Goal: Check status: Check status

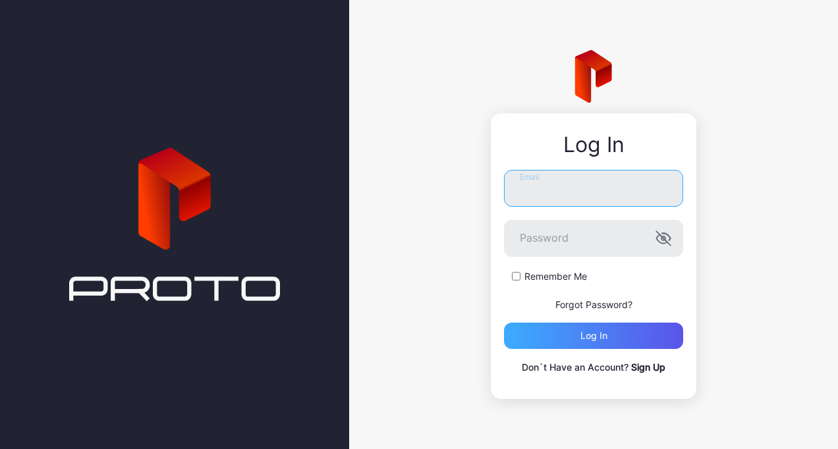
type input "**********"
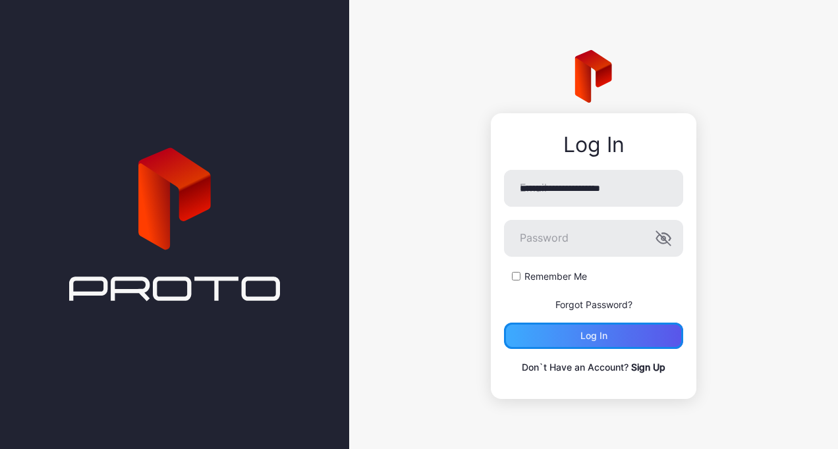
click at [584, 335] on div "Log in" at bounding box center [593, 336] width 27 height 11
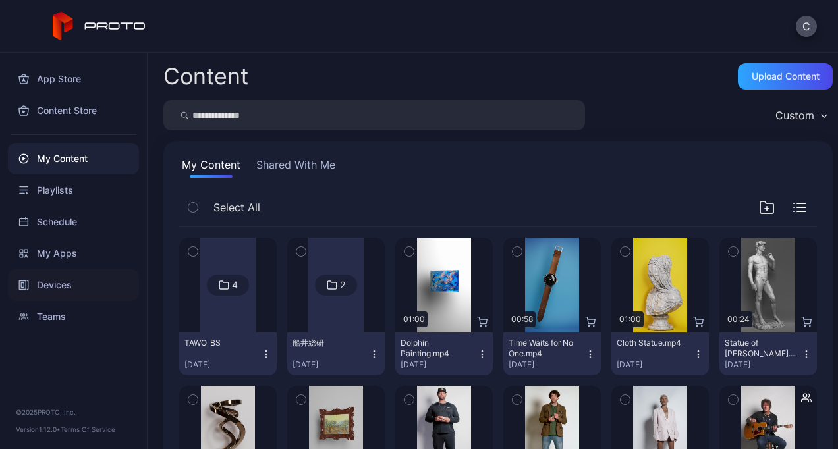
click at [61, 282] on div "Devices" at bounding box center [73, 285] width 131 height 32
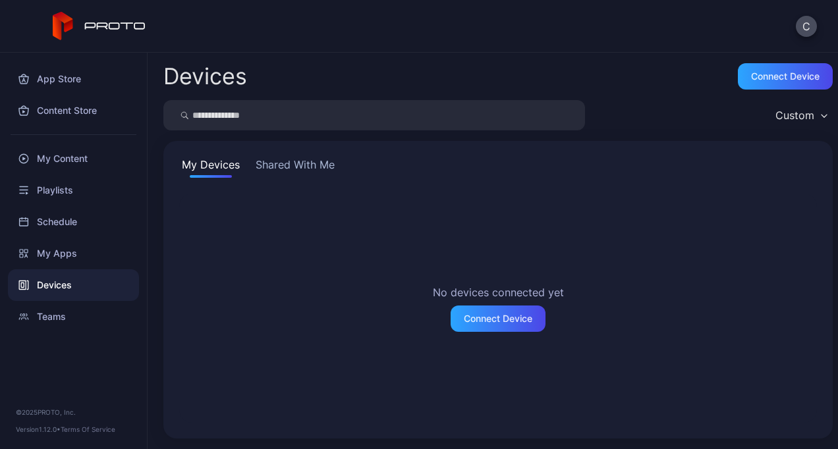
click at [317, 159] on button "Shared With Me" at bounding box center [295, 167] width 84 height 21
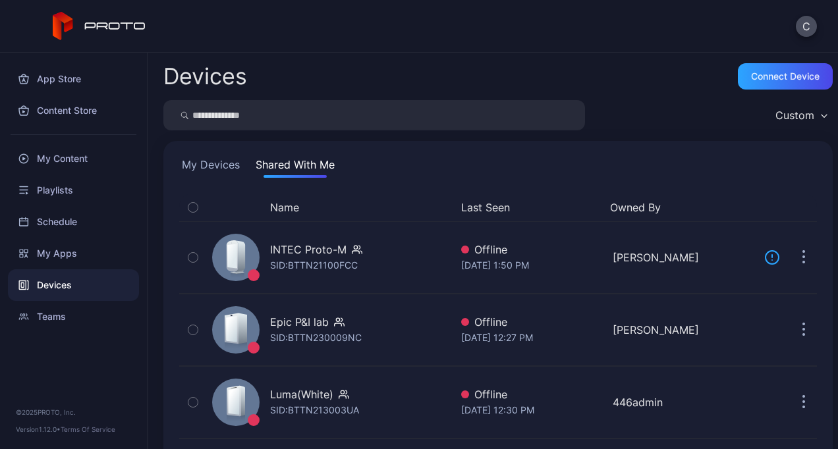
scroll to position [86, 0]
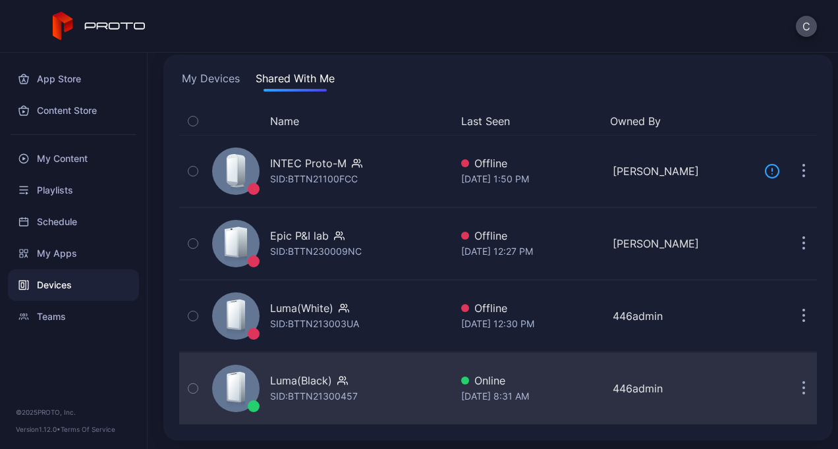
click at [317, 391] on div "SID: BTTN21300457" at bounding box center [314, 397] width 88 height 16
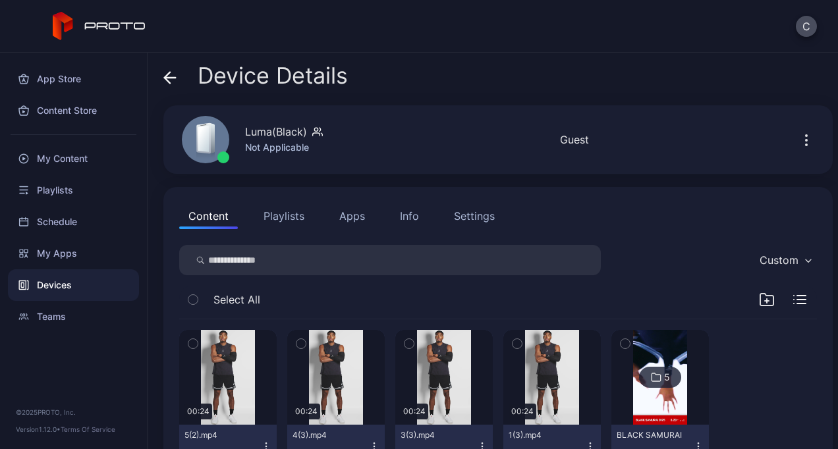
click at [279, 217] on button "Playlists" at bounding box center [283, 216] width 59 height 26
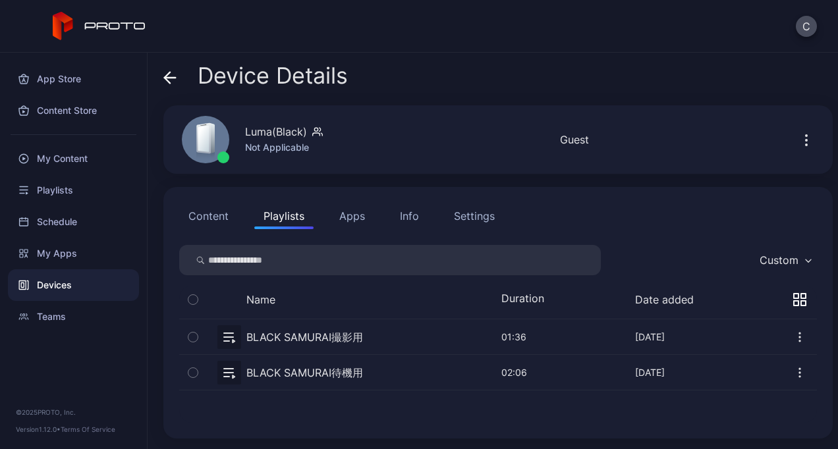
click at [300, 370] on button "button" at bounding box center [498, 372] width 638 height 35
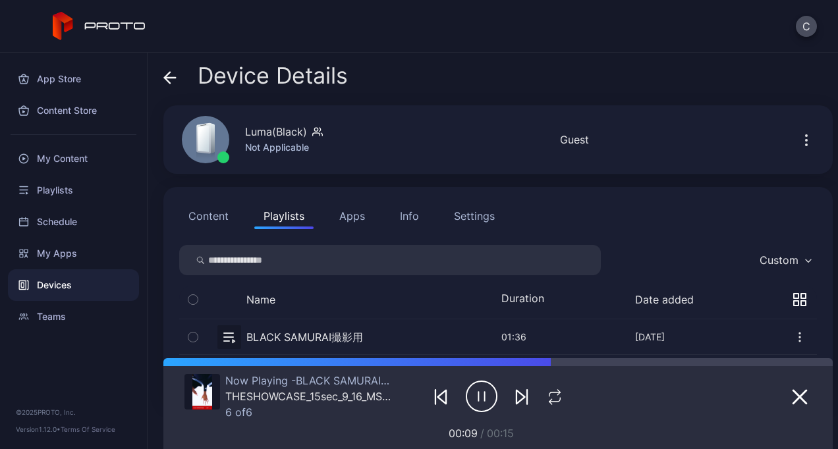
click at [331, 327] on button "button" at bounding box center [498, 336] width 638 height 35
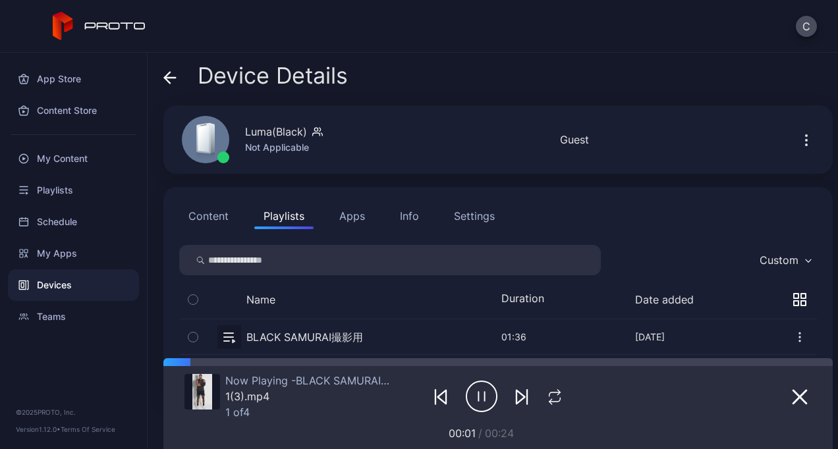
click at [331, 327] on button "button" at bounding box center [498, 336] width 638 height 35
click at [74, 283] on div "Devices" at bounding box center [73, 285] width 131 height 32
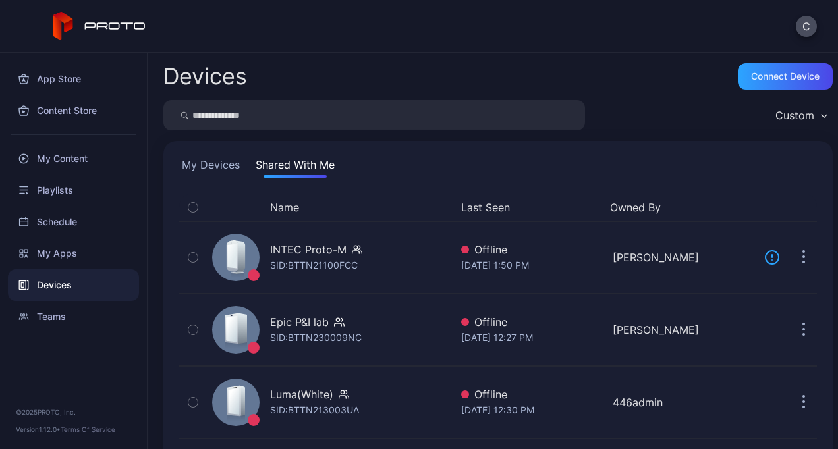
scroll to position [86, 0]
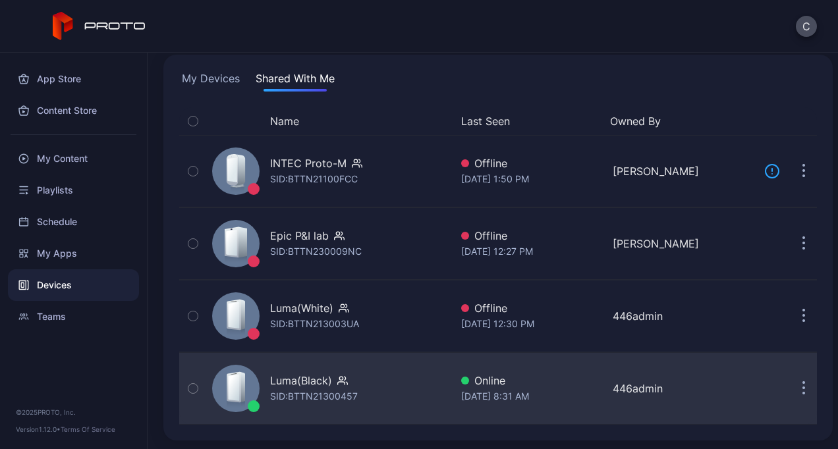
click at [319, 411] on div "Luma(Black) SID: BTTN21300457" at bounding box center [329, 389] width 244 height 66
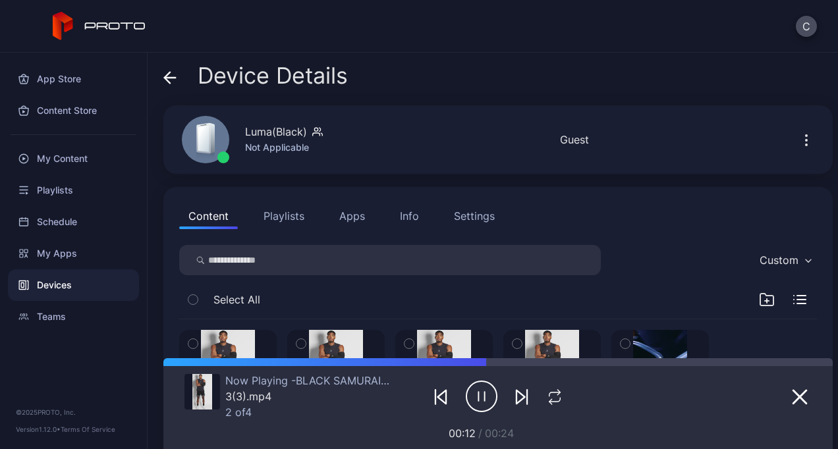
click at [290, 211] on button "Playlists" at bounding box center [283, 216] width 59 height 26
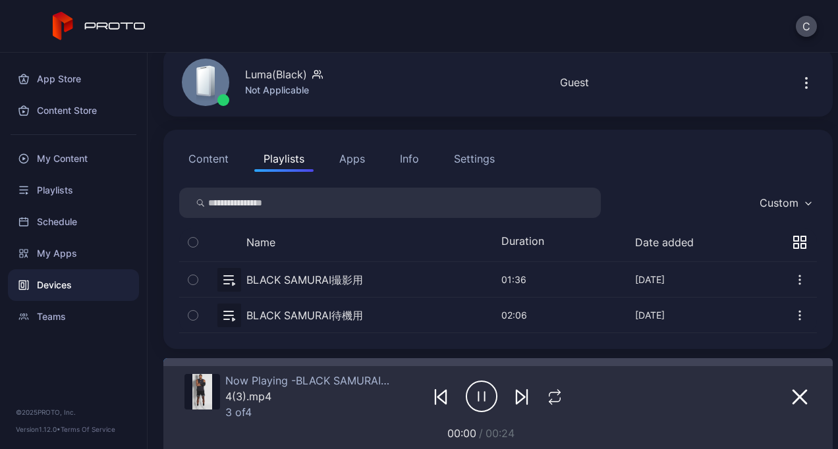
scroll to position [58, 0]
click at [357, 315] on button "button" at bounding box center [498, 314] width 638 height 35
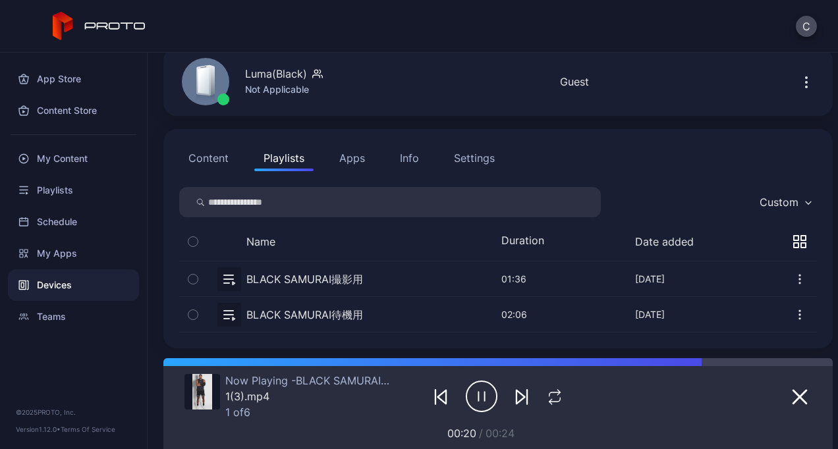
click at [368, 275] on button "button" at bounding box center [498, 278] width 638 height 35
click at [309, 275] on button "button" at bounding box center [498, 278] width 638 height 35
click at [310, 311] on button "button" at bounding box center [498, 314] width 638 height 35
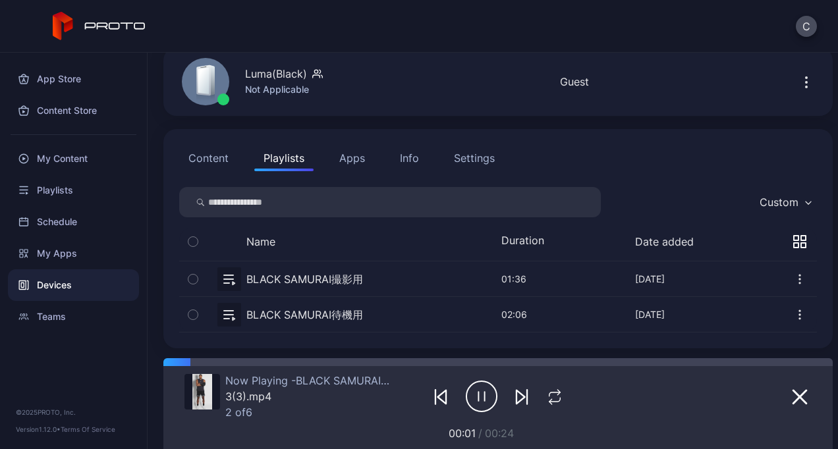
click at [304, 275] on button "button" at bounding box center [498, 278] width 638 height 35
click at [314, 308] on button "button" at bounding box center [498, 314] width 638 height 35
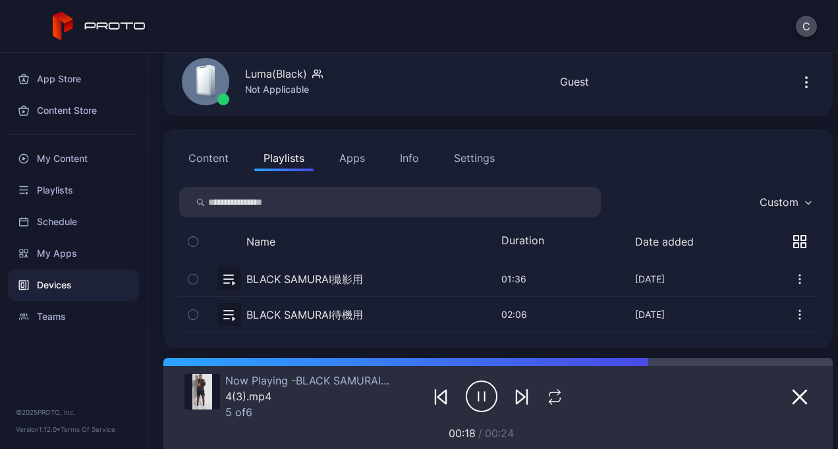
click at [344, 277] on button "button" at bounding box center [498, 278] width 638 height 35
click at [344, 310] on button "button" at bounding box center [498, 314] width 638 height 35
click at [333, 281] on button "button" at bounding box center [498, 278] width 638 height 35
click at [305, 308] on button "button" at bounding box center [498, 314] width 638 height 35
click at [224, 157] on button "Content" at bounding box center [208, 158] width 59 height 26
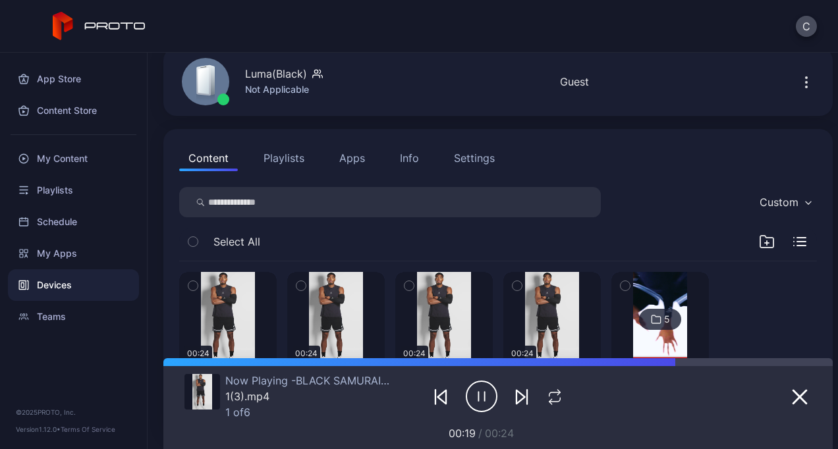
click at [270, 165] on button "Playlists" at bounding box center [283, 158] width 59 height 26
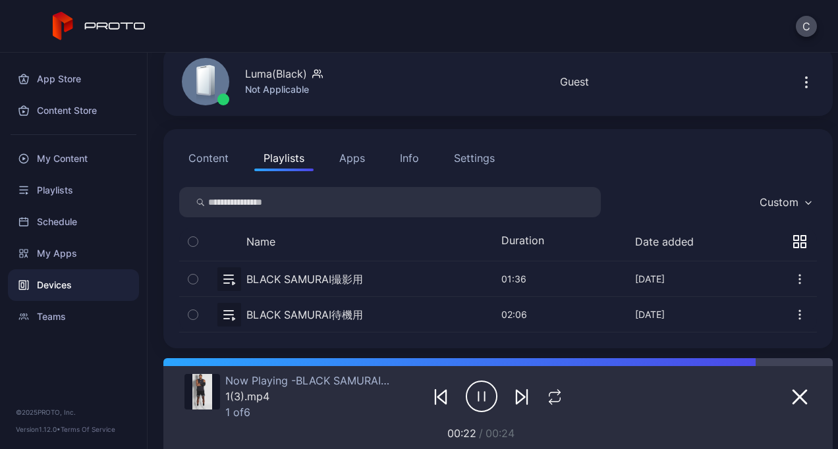
click at [359, 157] on button "Apps" at bounding box center [352, 158] width 44 height 26
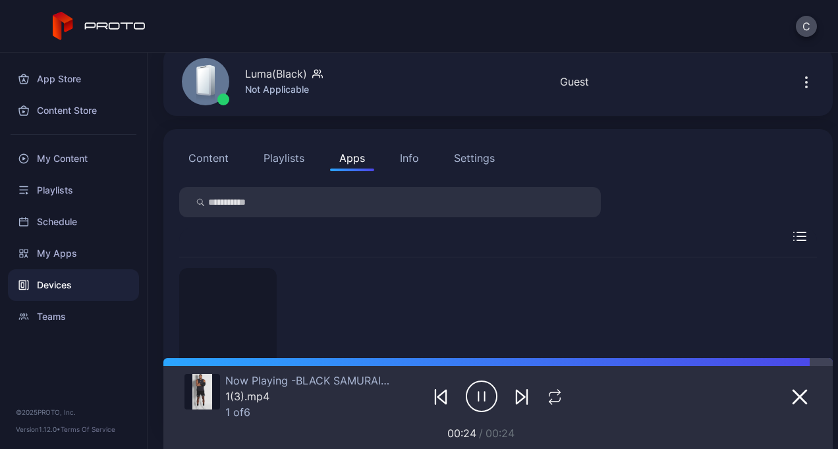
click at [299, 159] on button "Playlists" at bounding box center [283, 158] width 59 height 26
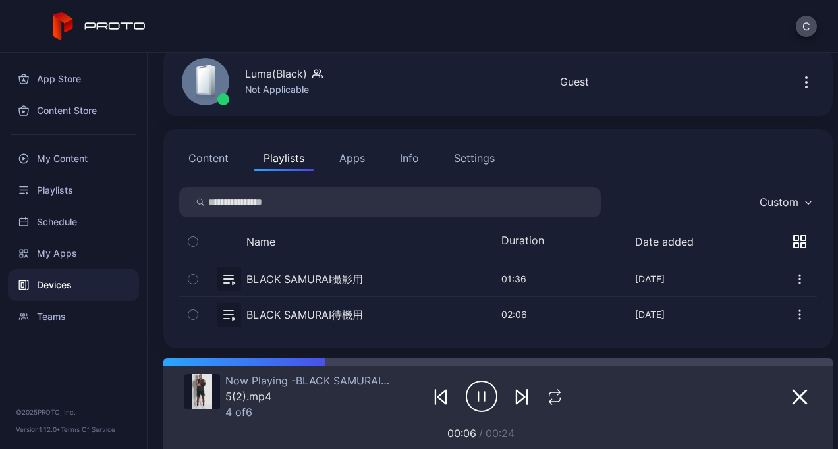
click at [365, 281] on button "button" at bounding box center [498, 278] width 638 height 35
click at [306, 312] on button "button" at bounding box center [498, 314] width 638 height 35
click at [290, 276] on button "button" at bounding box center [498, 278] width 638 height 35
click at [333, 314] on button "button" at bounding box center [498, 314] width 638 height 35
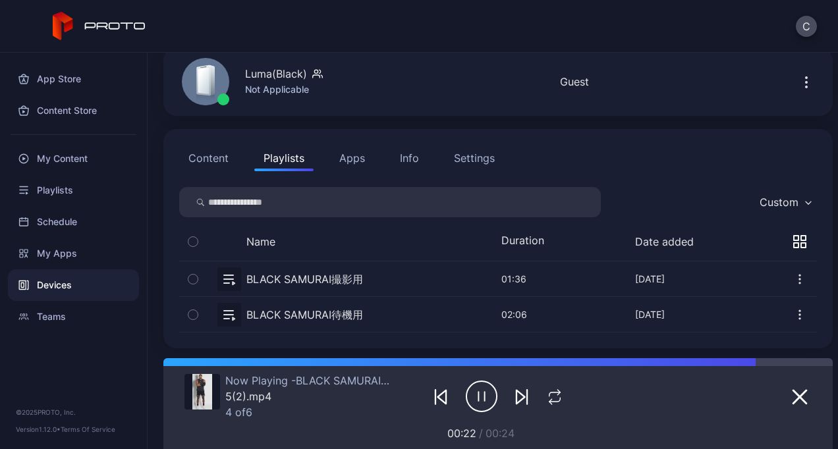
click at [339, 276] on button "button" at bounding box center [498, 278] width 638 height 35
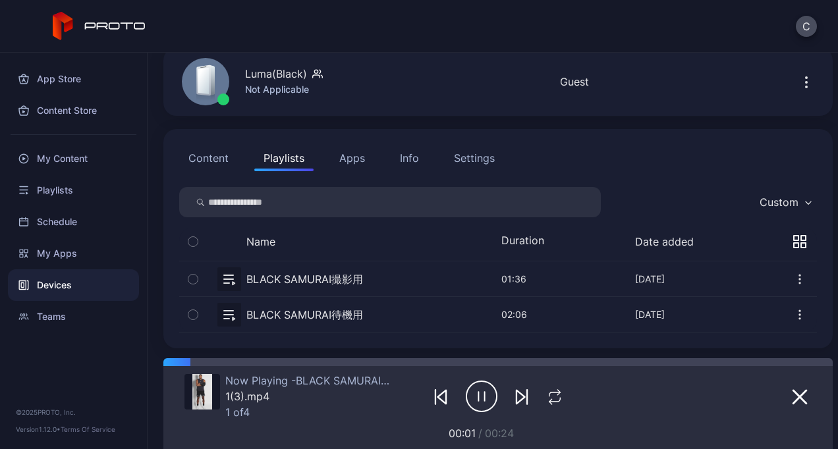
click at [339, 276] on button "button" at bounding box center [498, 278] width 638 height 35
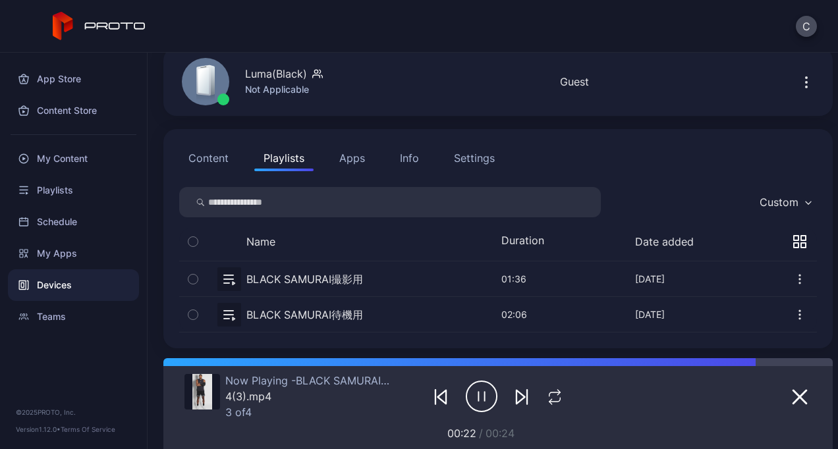
click at [339, 276] on button "button" at bounding box center [498, 278] width 638 height 35
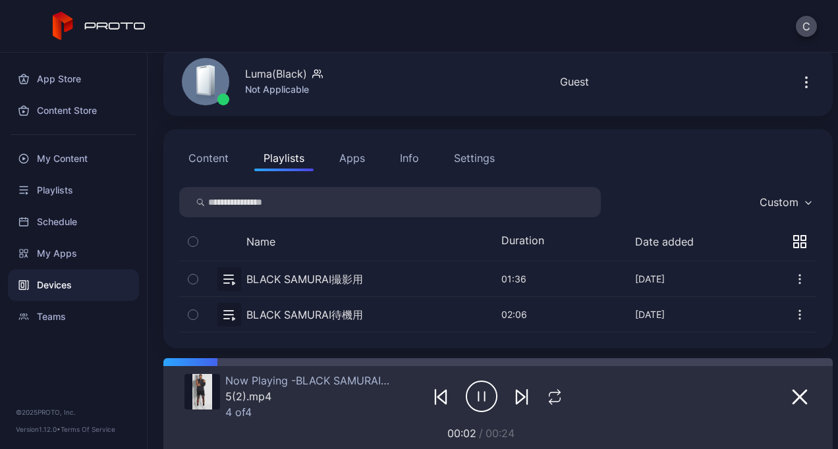
click at [339, 306] on button "button" at bounding box center [498, 314] width 638 height 35
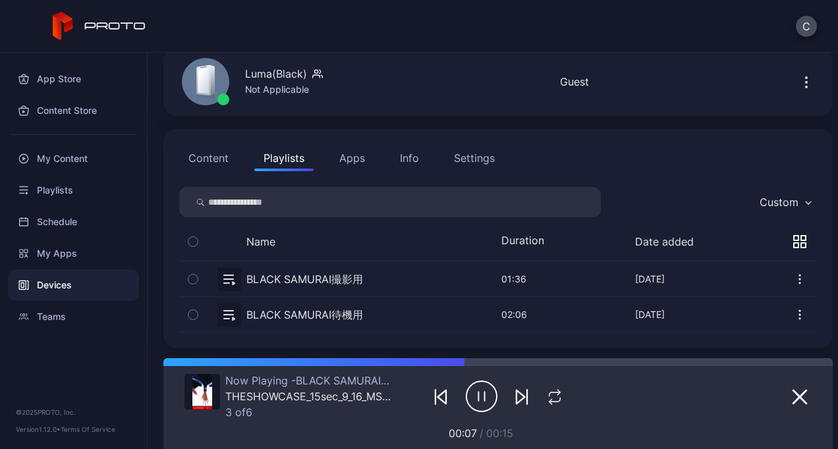
click at [340, 281] on button "button" at bounding box center [498, 278] width 638 height 35
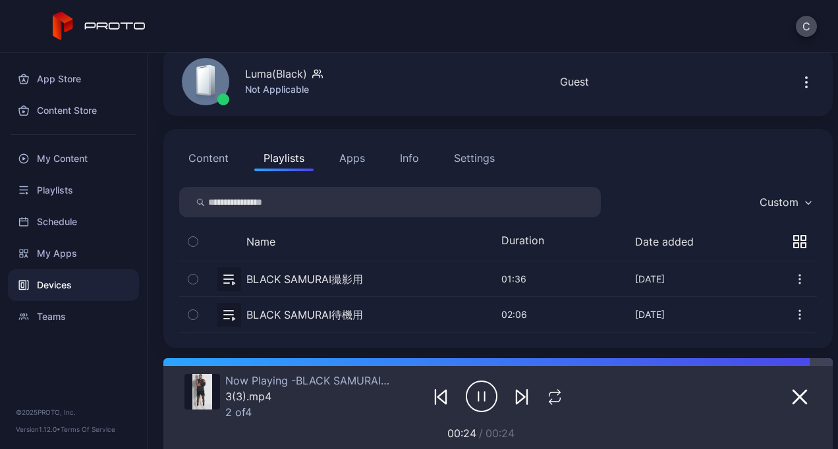
click at [323, 315] on button "button" at bounding box center [498, 314] width 638 height 35
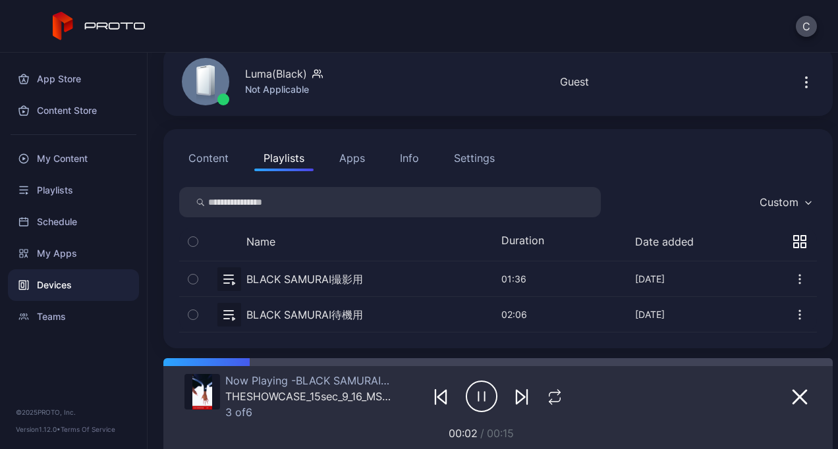
click at [354, 283] on button "button" at bounding box center [498, 278] width 638 height 35
click at [354, 279] on button "button" at bounding box center [498, 278] width 638 height 35
click at [333, 316] on button "button" at bounding box center [498, 314] width 638 height 35
click at [335, 278] on button "button" at bounding box center [498, 278] width 638 height 35
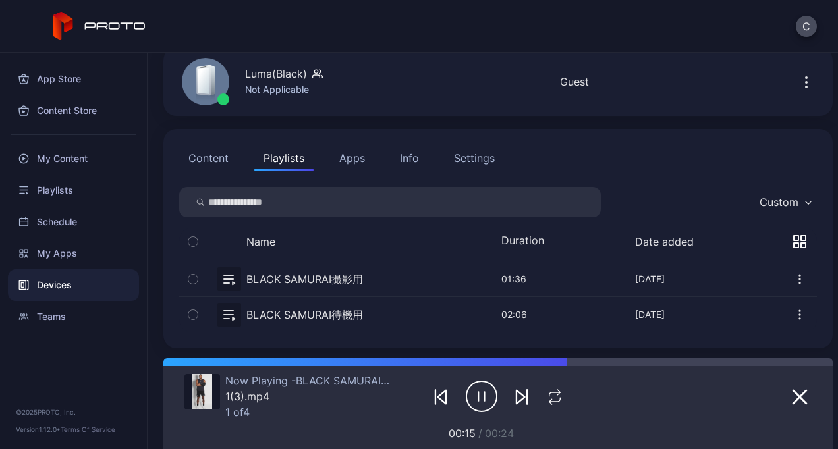
click at [320, 293] on button "button" at bounding box center [498, 278] width 638 height 35
click at [320, 310] on button "button" at bounding box center [498, 314] width 638 height 35
click at [270, 281] on button "button" at bounding box center [498, 278] width 638 height 35
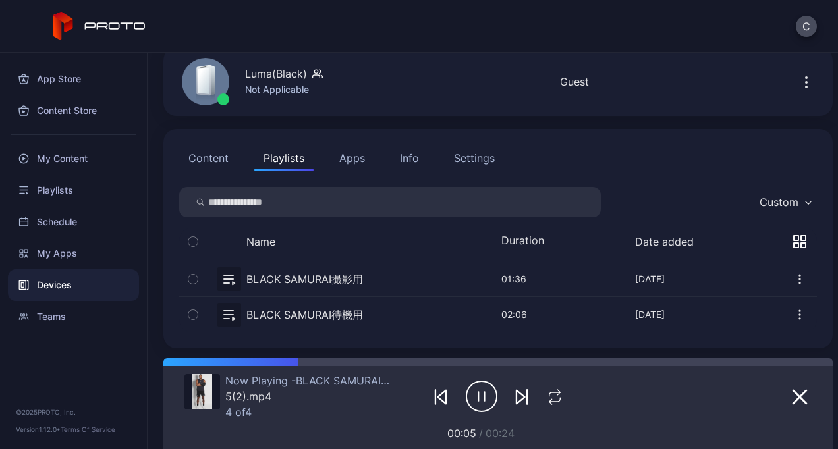
click at [276, 312] on button "button" at bounding box center [498, 314] width 638 height 35
click at [277, 277] on button "button" at bounding box center [498, 278] width 638 height 35
click at [275, 314] on button "button" at bounding box center [498, 314] width 638 height 35
click at [267, 278] on button "button" at bounding box center [498, 278] width 638 height 35
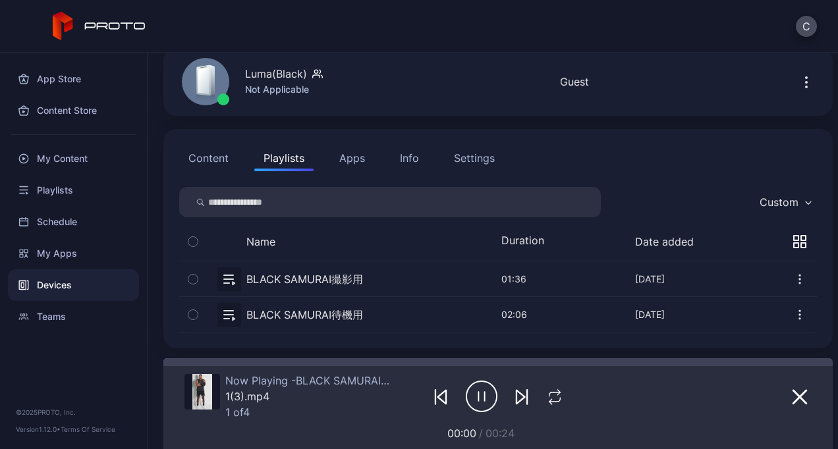
click at [267, 277] on button "button" at bounding box center [498, 278] width 638 height 35
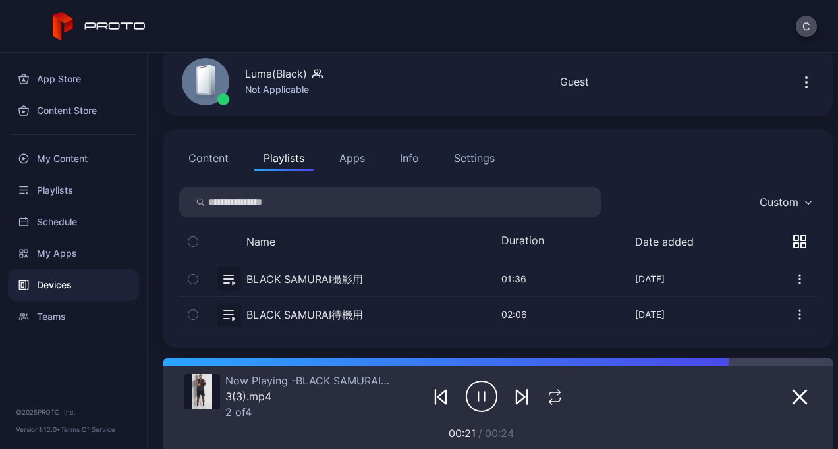
click at [312, 310] on button "button" at bounding box center [498, 314] width 638 height 35
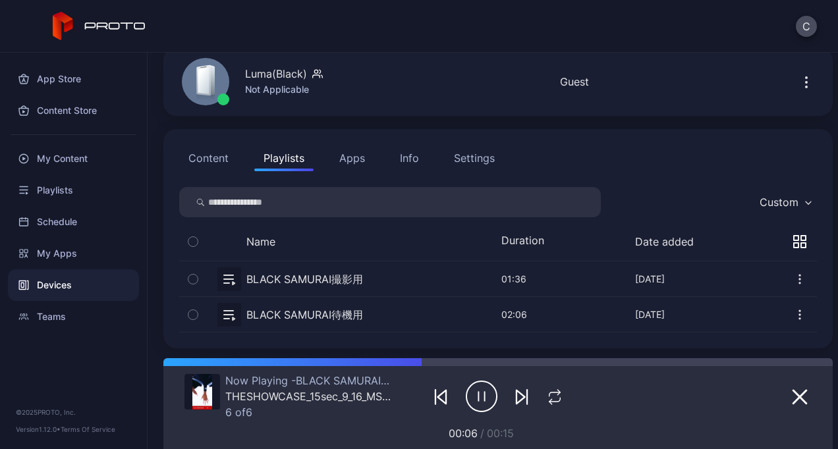
click at [330, 278] on button "button" at bounding box center [498, 278] width 638 height 35
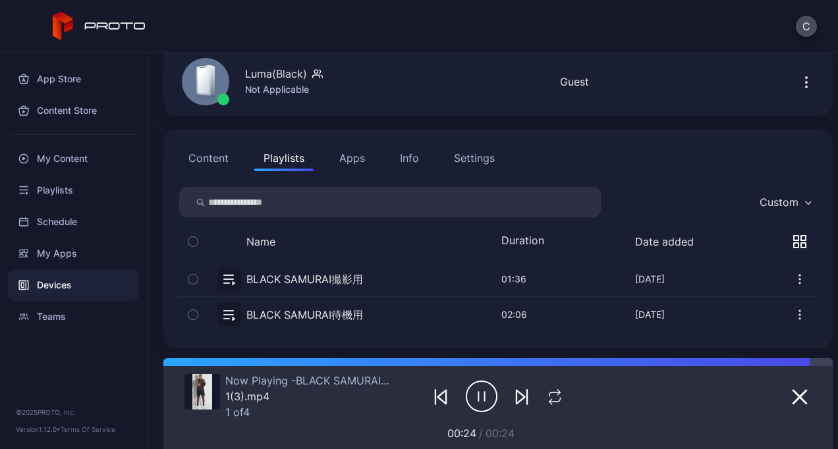
click at [316, 314] on button "button" at bounding box center [498, 314] width 638 height 35
click at [325, 277] on button "button" at bounding box center [498, 278] width 638 height 35
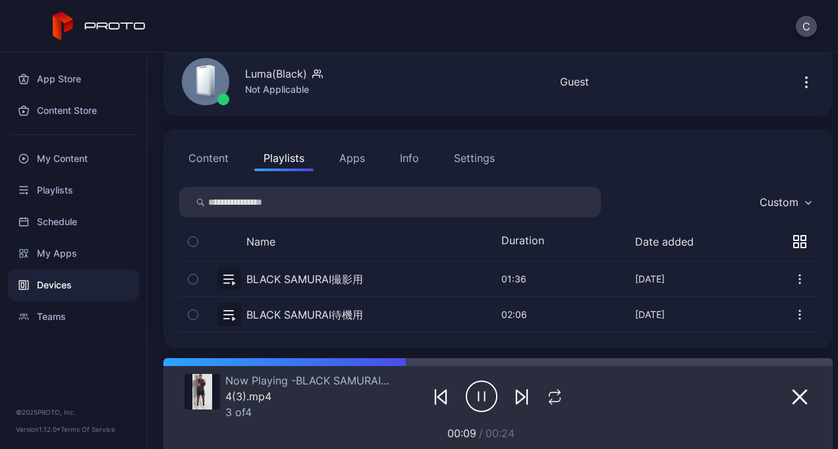
click at [351, 310] on button "button" at bounding box center [498, 314] width 638 height 35
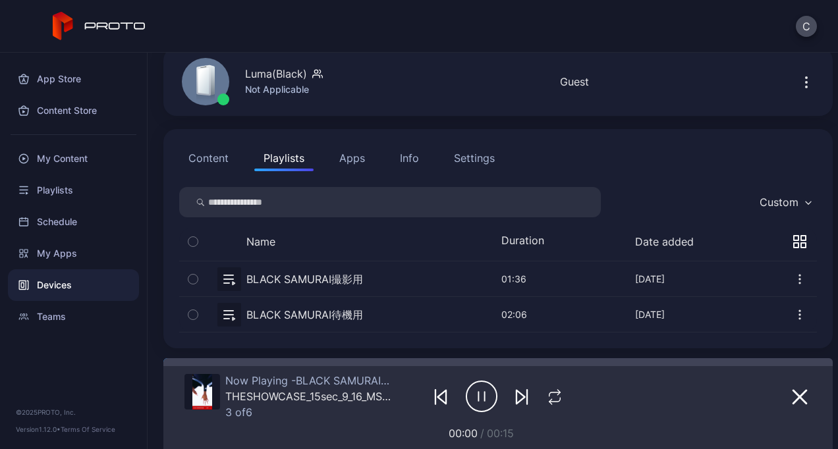
click at [346, 271] on button "button" at bounding box center [498, 278] width 638 height 35
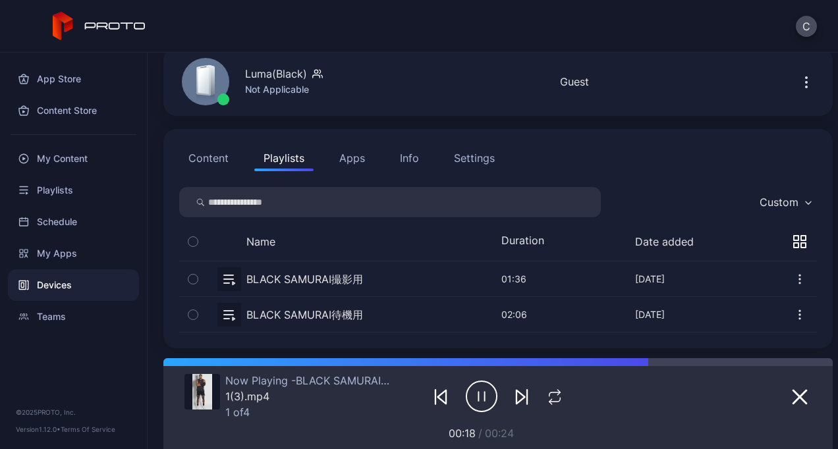
click at [362, 305] on button "button" at bounding box center [498, 314] width 638 height 35
click at [357, 273] on button "button" at bounding box center [498, 278] width 638 height 35
click at [352, 310] on button "button" at bounding box center [498, 314] width 638 height 35
click at [344, 281] on button "button" at bounding box center [498, 278] width 638 height 35
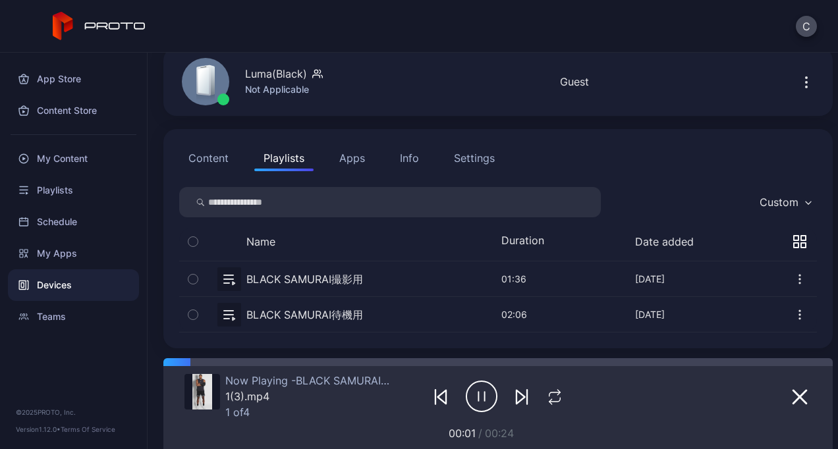
click at [346, 308] on button "button" at bounding box center [498, 314] width 638 height 35
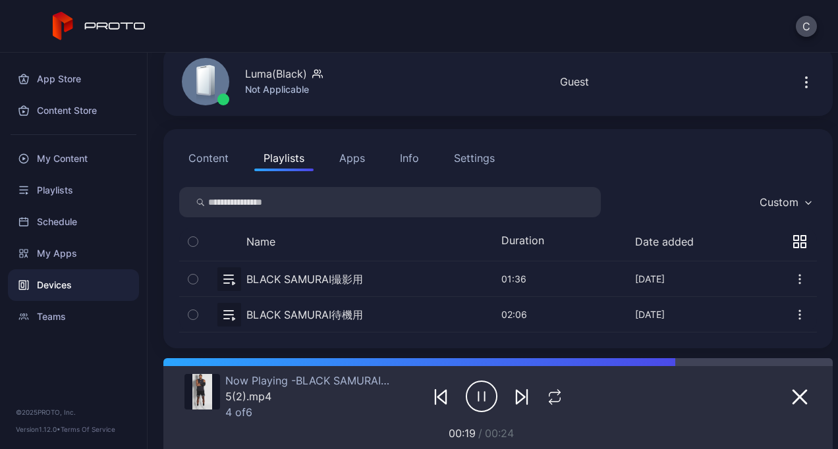
click at [350, 273] on button "button" at bounding box center [498, 278] width 638 height 35
